Goal: Information Seeking & Learning: Learn about a topic

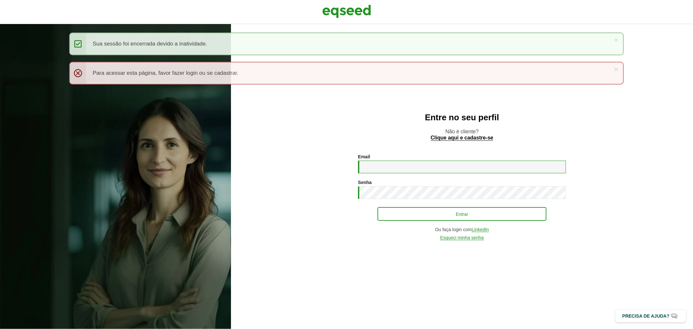
type input "**********"
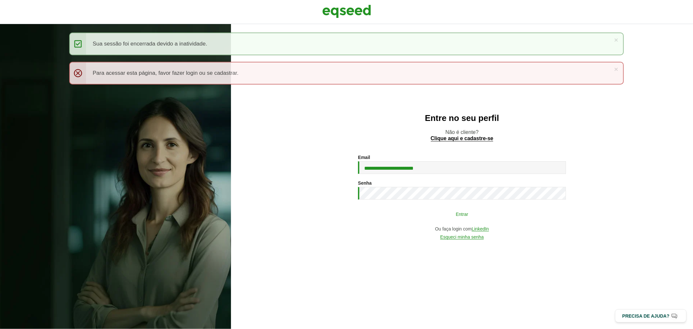
click at [401, 210] on button "Entrar" at bounding box center [461, 214] width 169 height 12
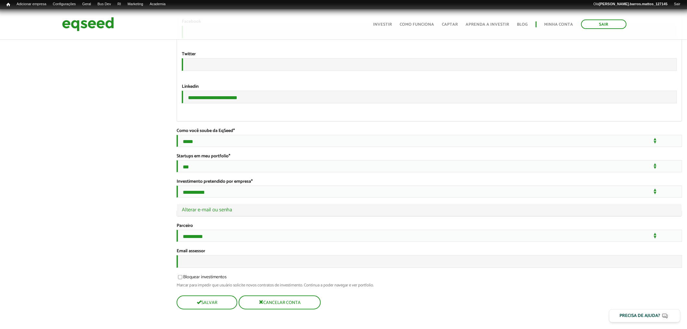
scroll to position [1161, 0]
click at [257, 262] on input "Email assessor" at bounding box center [430, 261] width 506 height 13
type input "**********"
drag, startPoint x: 260, startPoint y: 83, endPoint x: 154, endPoint y: 65, distance: 108.1
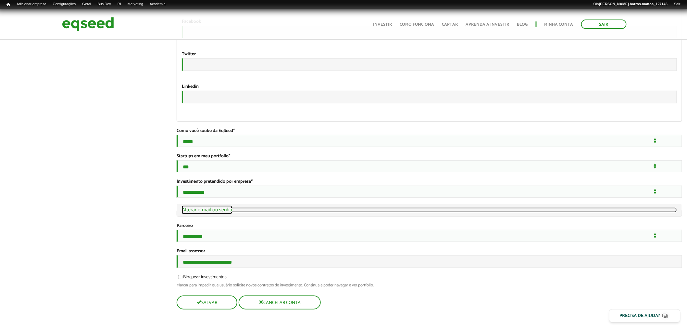
click at [225, 207] on link "Ocultar Alterar e-mail ou senha" at bounding box center [429, 209] width 495 height 5
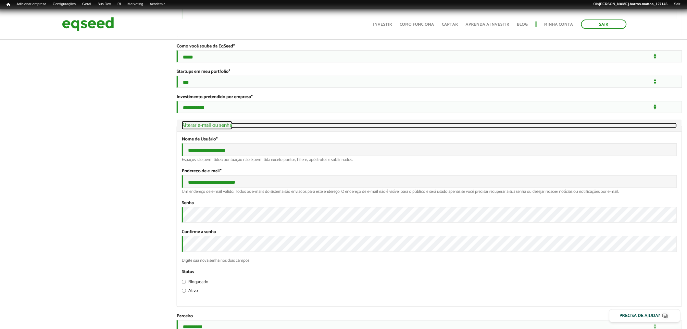
scroll to position [1242, 0]
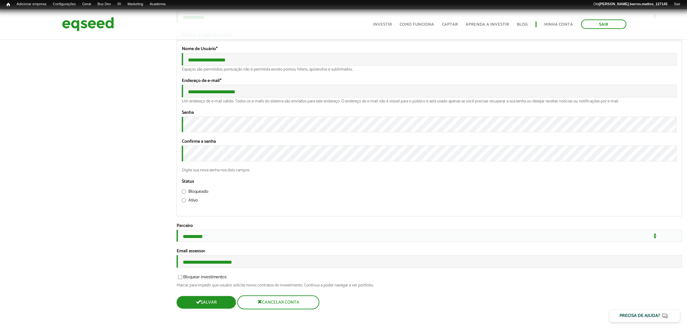
click at [222, 306] on button "Salvar" at bounding box center [206, 302] width 59 height 13
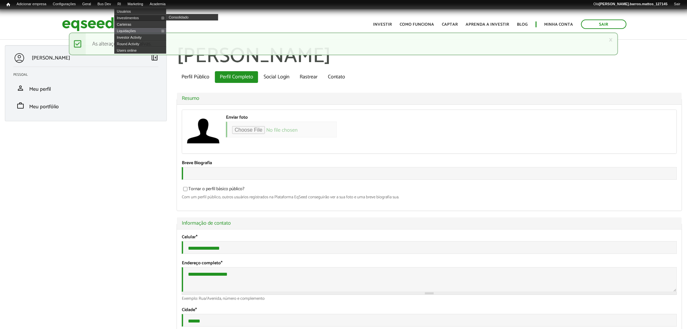
type input "**********"
click at [132, 15] on link "Investimentos" at bounding box center [140, 18] width 52 height 6
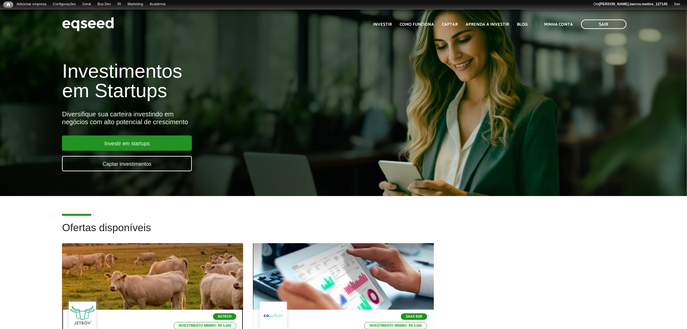
click at [179, 271] on div at bounding box center [152, 276] width 217 height 80
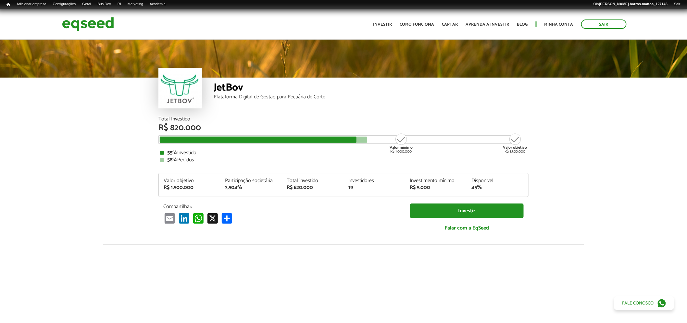
scroll to position [766, 0]
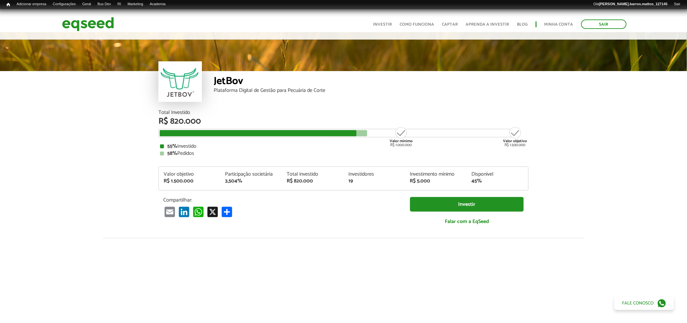
scroll to position [0, 0]
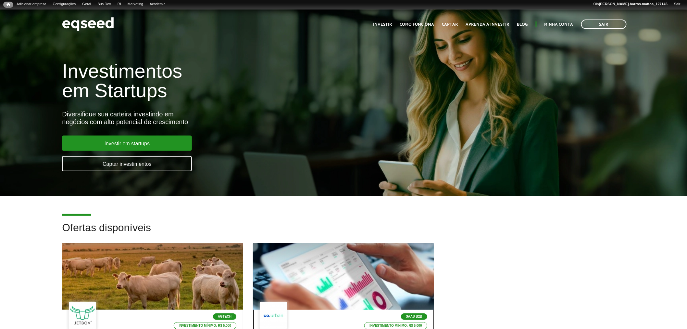
click at [274, 258] on div at bounding box center [343, 276] width 217 height 80
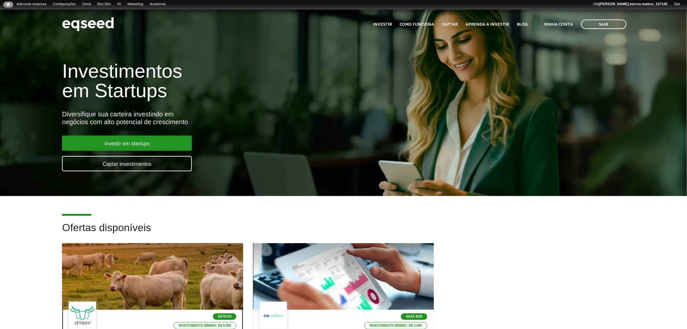
click at [184, 265] on div at bounding box center [152, 276] width 217 height 80
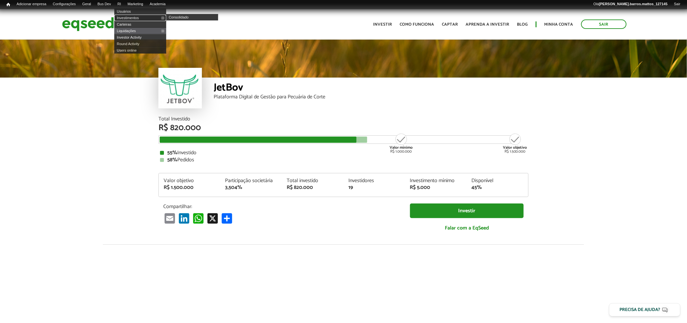
click at [131, 19] on link "Investimentos" at bounding box center [140, 18] width 52 height 6
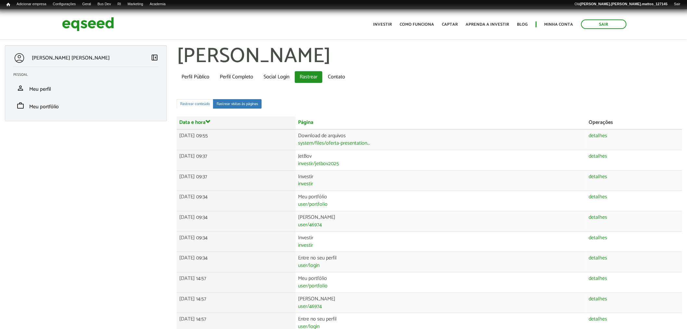
scroll to position [15, 0]
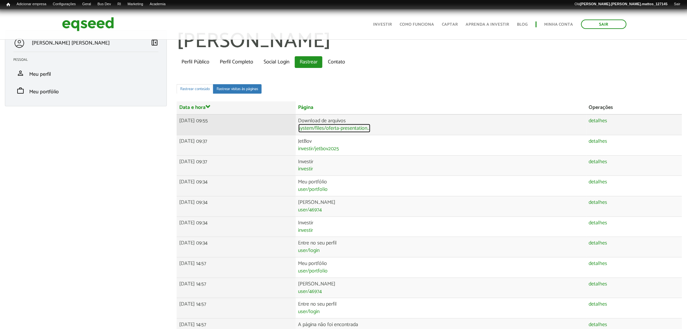
click at [371, 126] on link "system/files/oferta-presentation..." at bounding box center [334, 128] width 72 height 5
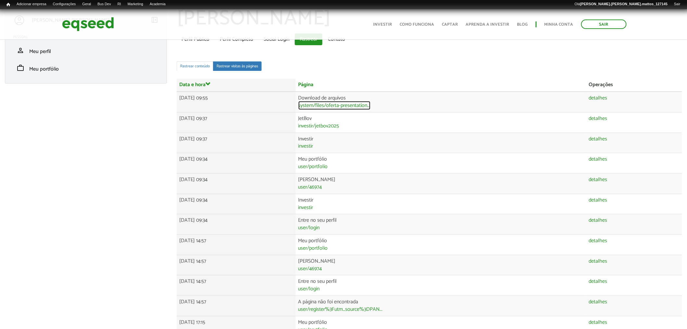
scroll to position [0, 0]
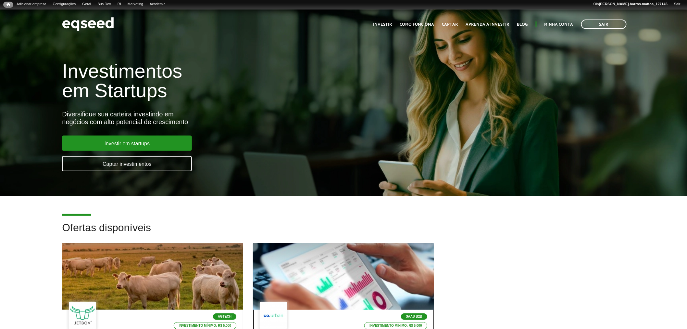
click at [270, 270] on div at bounding box center [343, 276] width 217 height 80
